Goal: Information Seeking & Learning: Learn about a topic

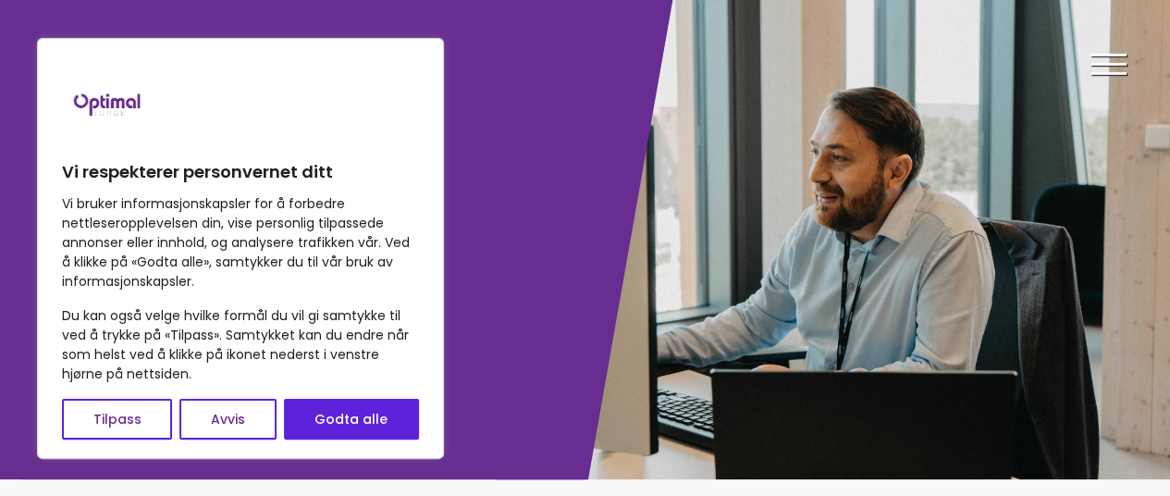
scroll to position [17, 0]
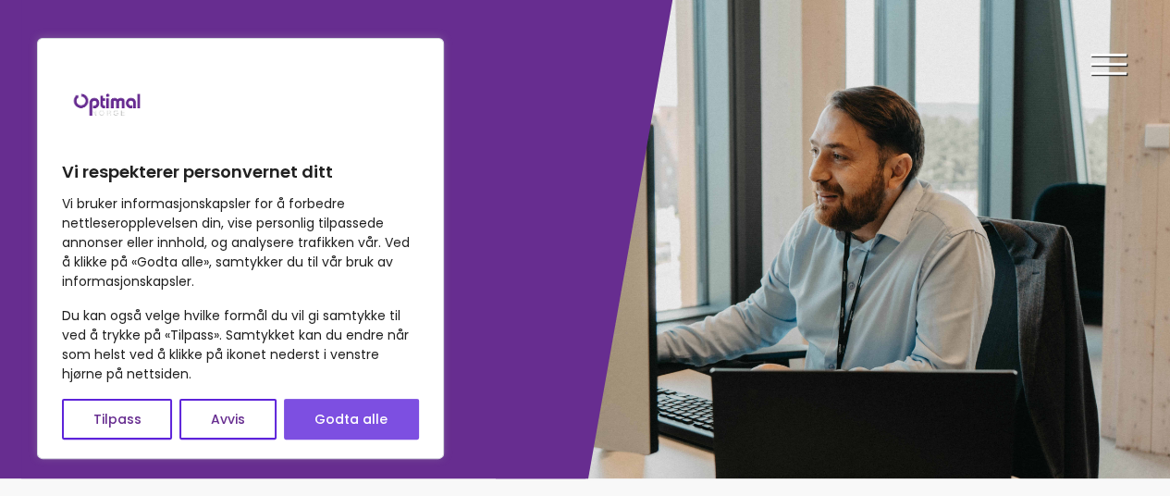
click at [342, 426] on button "Godta alle" at bounding box center [351, 419] width 135 height 41
checkbox input "true"
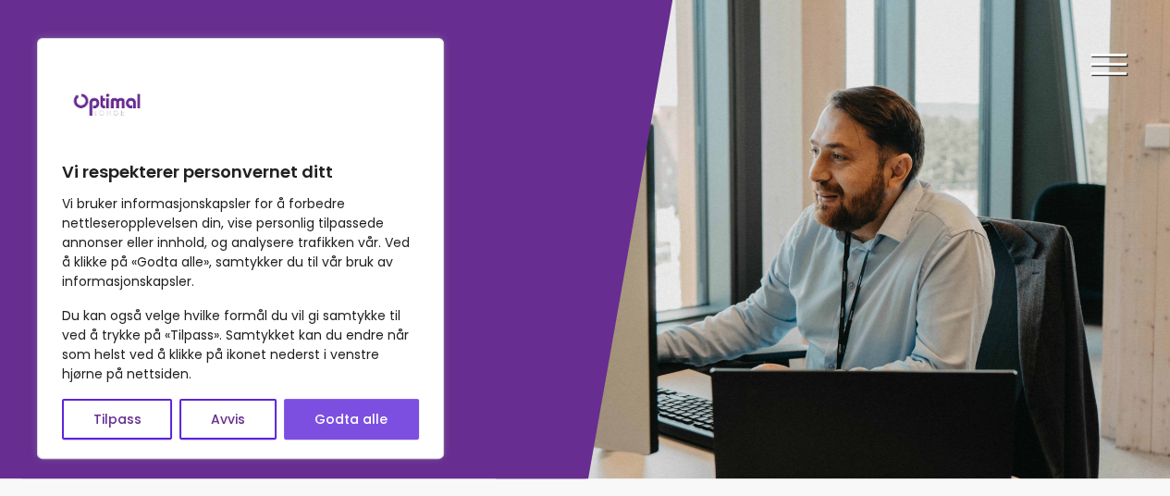
checkbox input "true"
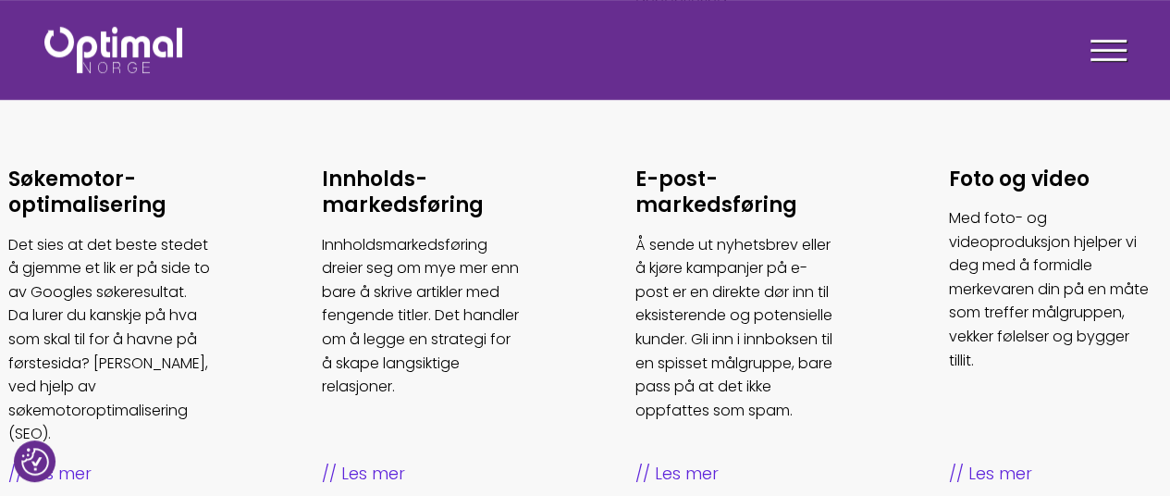
scroll to position [1144, 6]
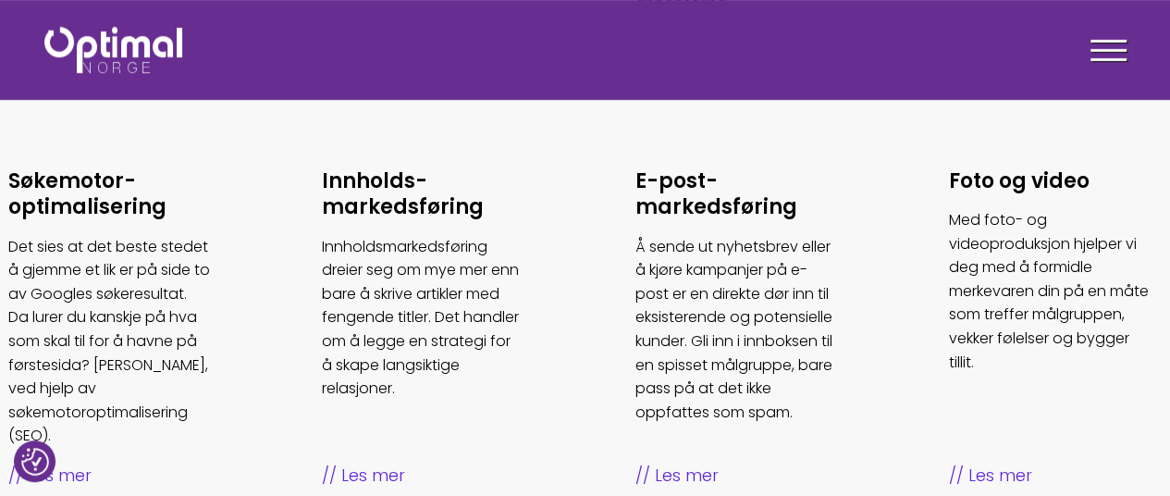
drag, startPoint x: 1153, startPoint y: 283, endPoint x: 858, endPoint y: 269, distance: 295.5
click at [858, 269] on ul "Rådgivning Det er en fulltidsjobb å holde seg oppdatert på det siste nye innen …" at bounding box center [580, 89] width 1254 height 912
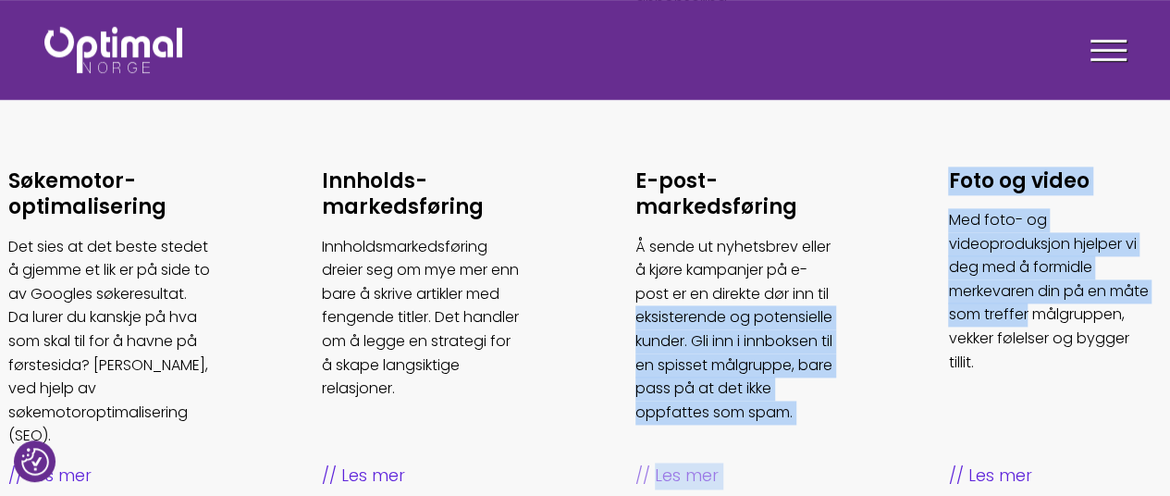
click at [712, 245] on p "Å sende ut nyhetsbrev eller å kjøre kampanjer på e-post er en direkte dør inn t…" at bounding box center [737, 330] width 203 height 190
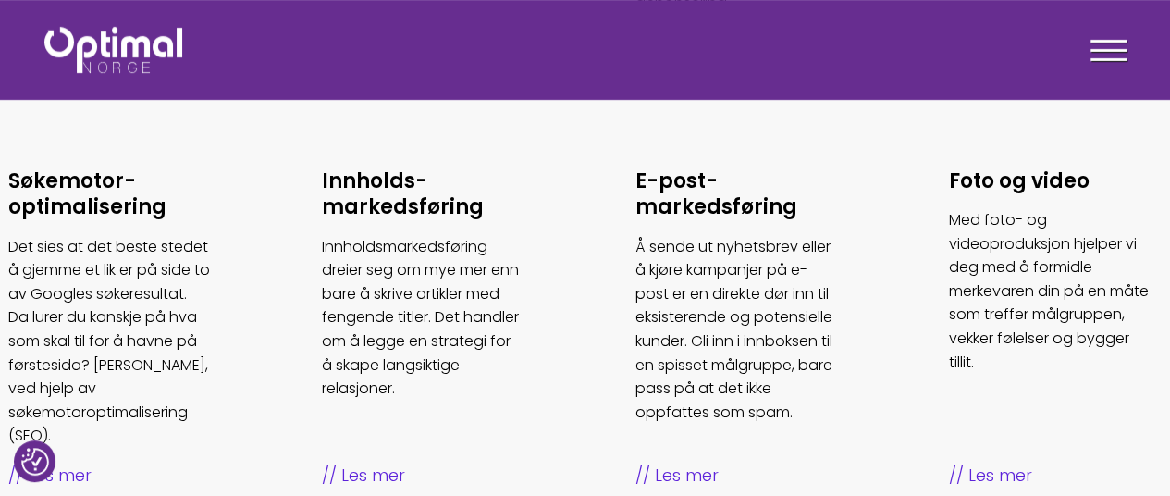
click at [905, 304] on ul "Rådgivning Det er en fulltidsjobb å holde seg oppdatert på det siste nye innen …" at bounding box center [580, 89] width 1254 height 912
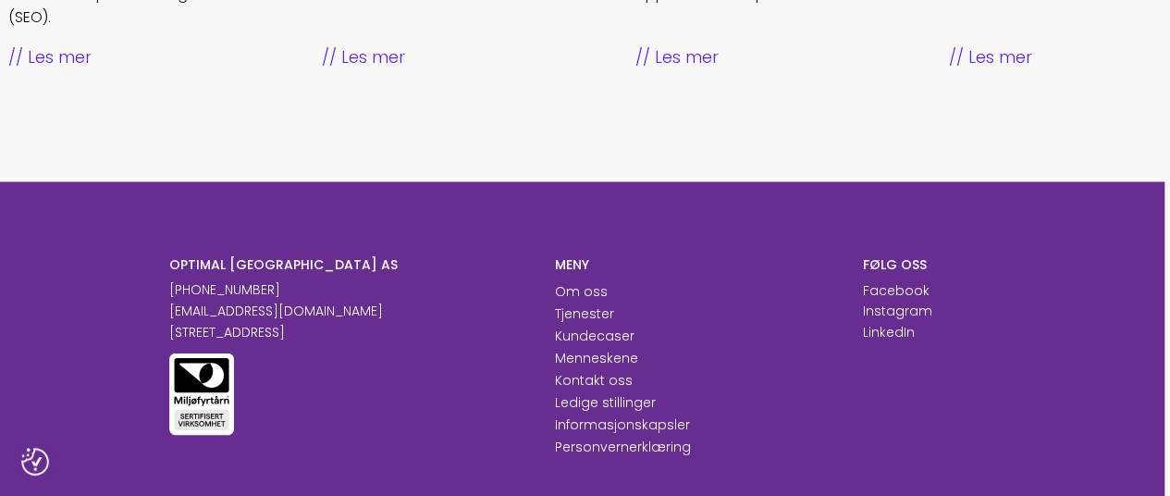
scroll to position [1564, 6]
